Goal: Task Accomplishment & Management: Use online tool/utility

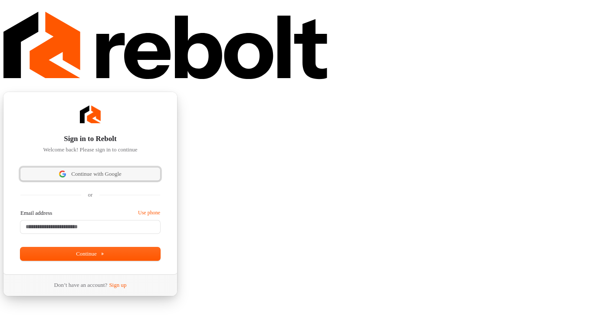
click at [122, 170] on span "Continue with Google" at bounding box center [96, 174] width 50 height 8
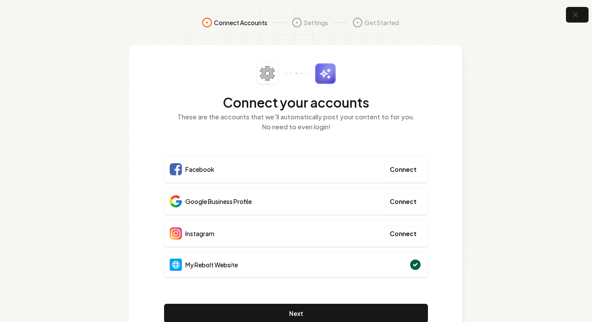
scroll to position [36, 0]
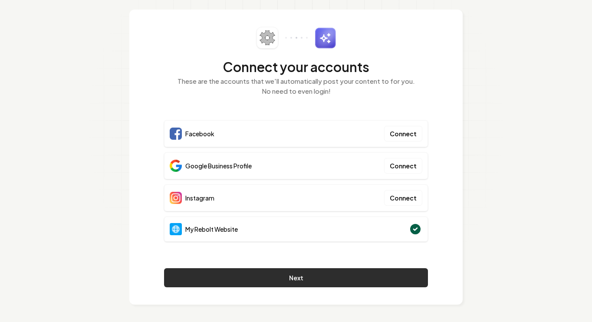
click at [302, 276] on button "Next" at bounding box center [296, 277] width 264 height 19
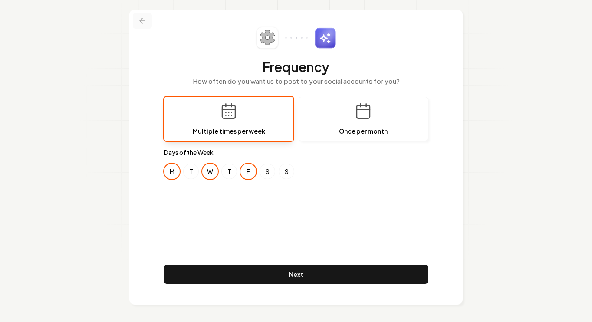
click at [140, 18] on icon at bounding box center [142, 20] width 9 height 9
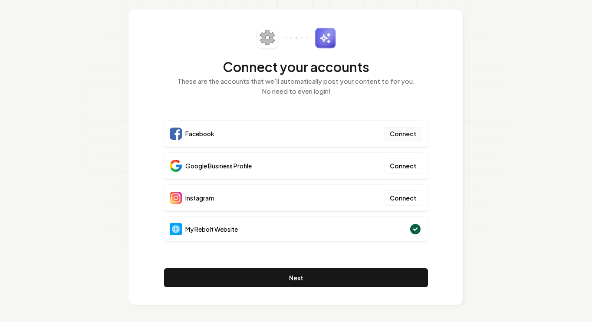
click at [405, 134] on button "Connect" at bounding box center [403, 134] width 38 height 16
click at [404, 167] on button "Connect" at bounding box center [403, 166] width 38 height 16
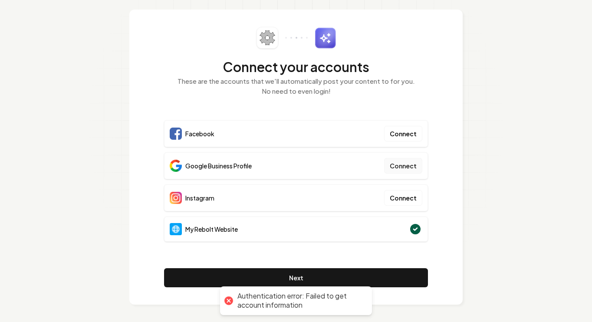
click at [401, 165] on button "Connect" at bounding box center [403, 166] width 38 height 16
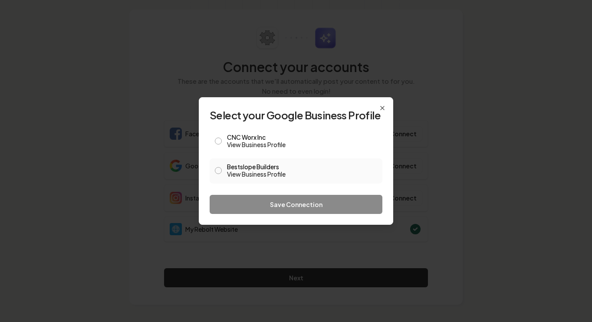
click at [217, 167] on span at bounding box center [218, 171] width 7 height 10
click at [220, 173] on button "Bestslope Builders View Business Profile" at bounding box center [218, 170] width 7 height 7
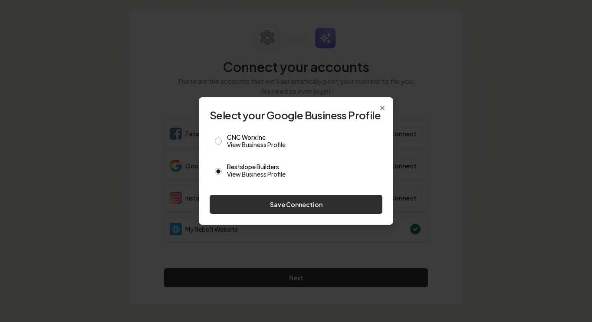
click at [285, 205] on button "Save Connection" at bounding box center [296, 204] width 173 height 19
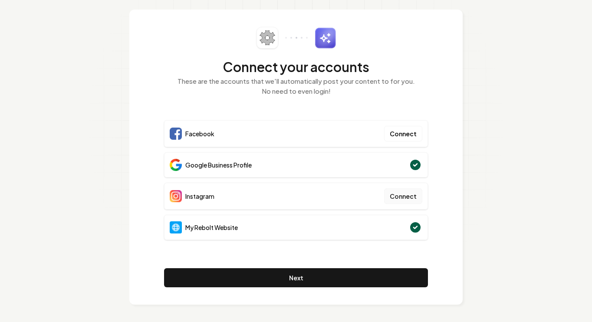
click at [404, 199] on button "Connect" at bounding box center [403, 196] width 38 height 16
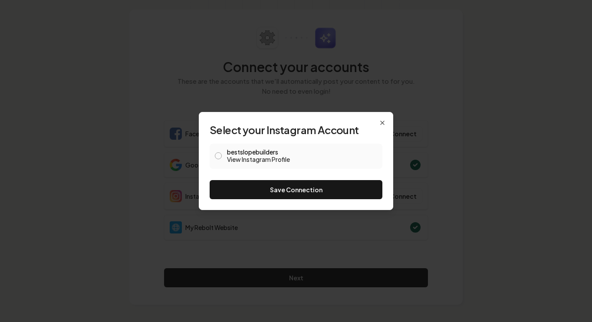
click at [218, 156] on button "bestslopebuilders View Instagram Profile" at bounding box center [218, 155] width 7 height 7
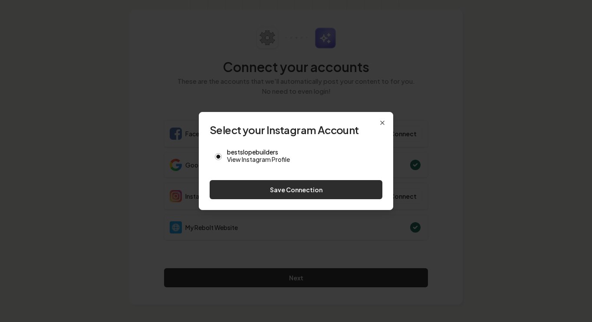
click at [278, 185] on button "Save Connection" at bounding box center [296, 189] width 173 height 19
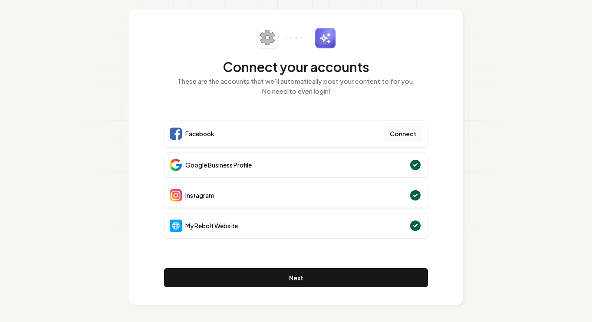
click at [409, 135] on button "Connect" at bounding box center [403, 134] width 38 height 16
click at [399, 133] on button "Connect" at bounding box center [403, 134] width 38 height 16
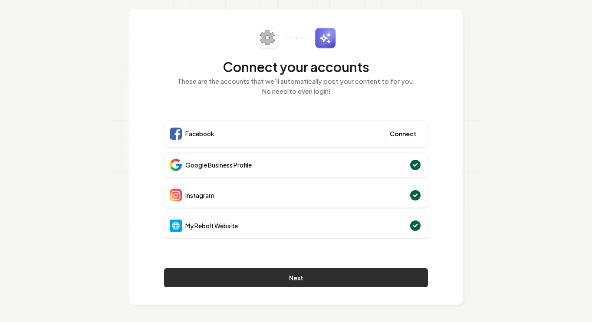
click at [334, 275] on button "Next" at bounding box center [296, 277] width 264 height 19
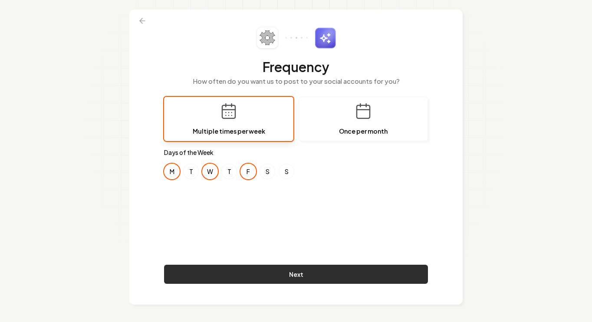
click at [292, 276] on button "Next" at bounding box center [296, 274] width 264 height 19
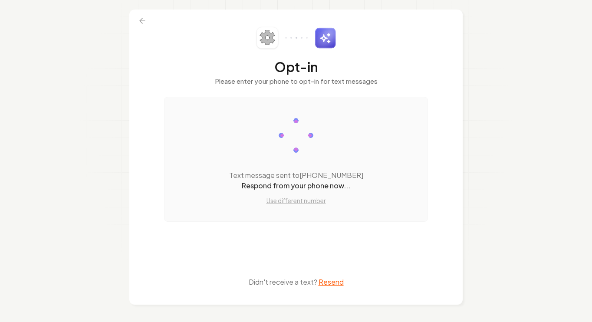
click at [328, 286] on button "Resend" at bounding box center [331, 282] width 25 height 10
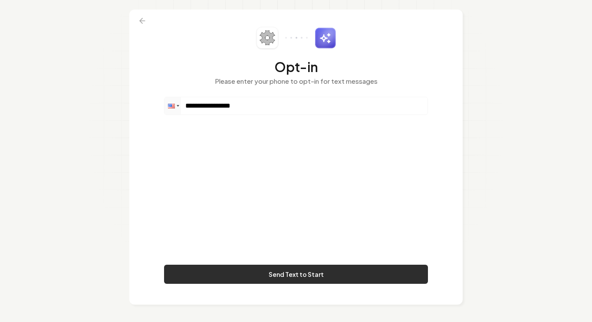
click at [303, 275] on button "Send Text to Start" at bounding box center [296, 274] width 264 height 19
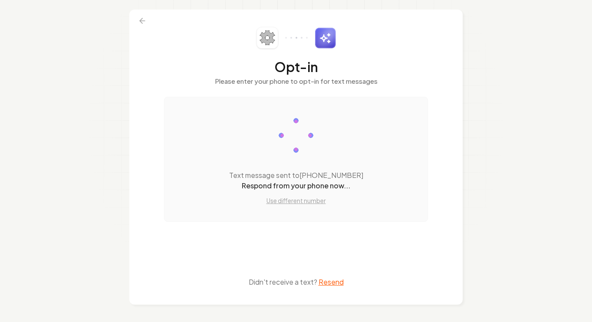
click at [395, 55] on div "Opt-in Please enter your phone to opt-in for text messages" at bounding box center [296, 62] width 264 height 70
click at [140, 20] on icon at bounding box center [141, 20] width 3 height 5
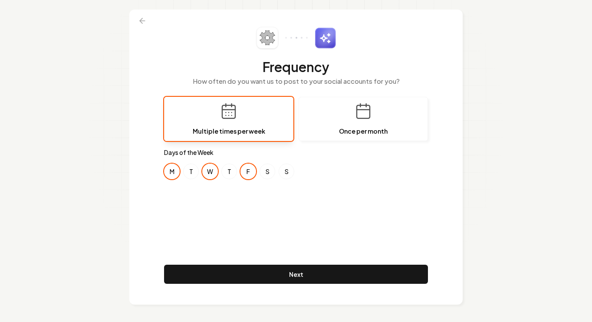
click at [140, 20] on icon at bounding box center [141, 20] width 3 height 5
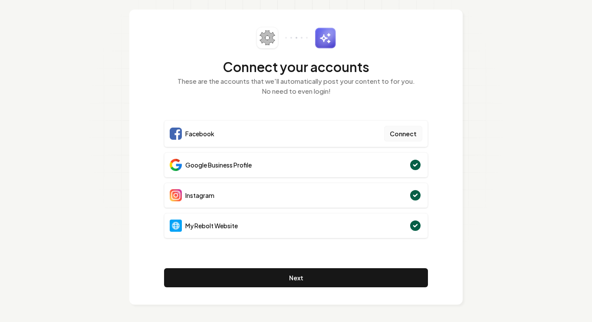
click at [402, 131] on button "Connect" at bounding box center [403, 134] width 38 height 16
